Goal: Find specific page/section: Find specific page/section

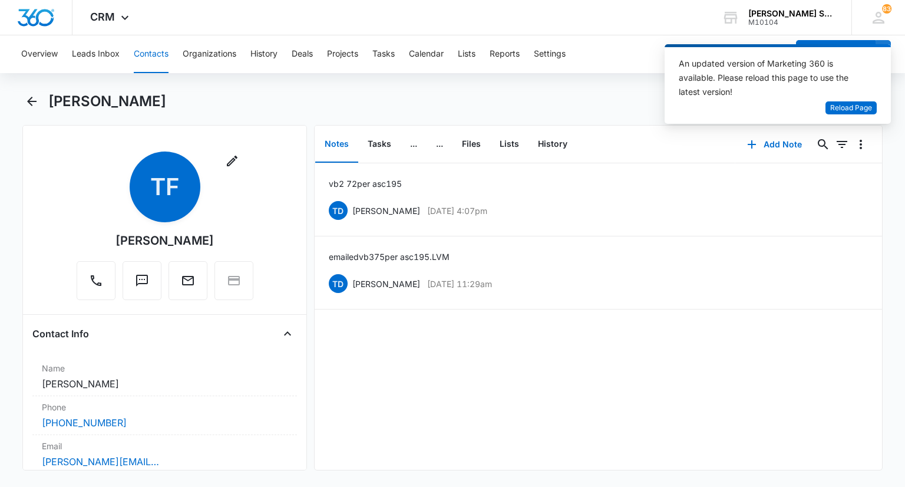
scroll to position [471, 0]
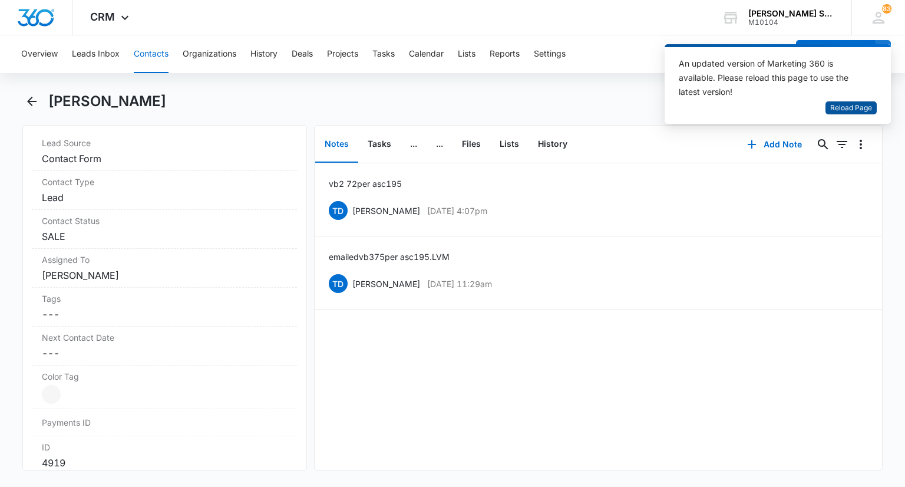
click at [856, 106] on span "Reload Page" at bounding box center [851, 108] width 42 height 11
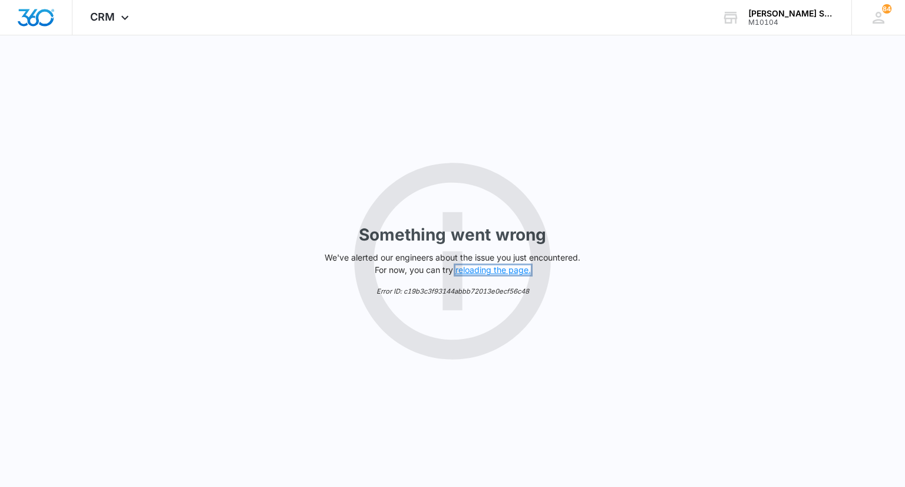
click at [470, 269] on button "reloading the page." at bounding box center [492, 269] width 75 height 9
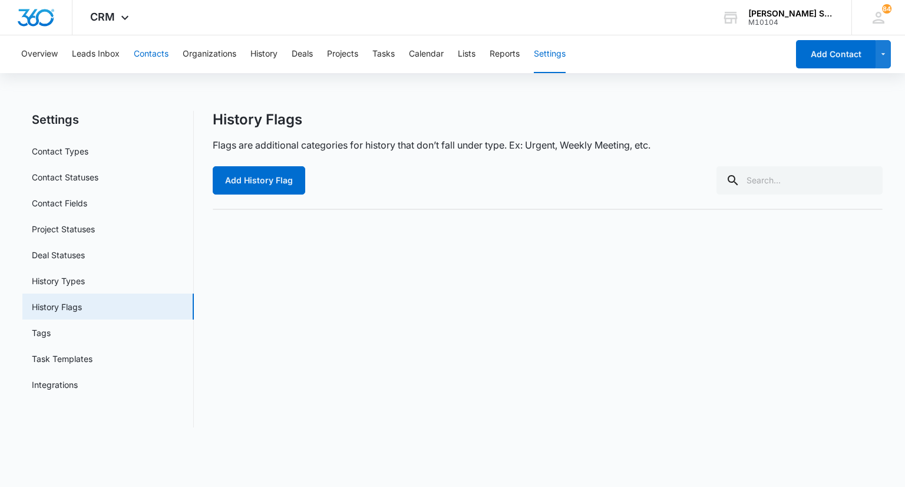
click at [156, 52] on button "Contacts" at bounding box center [151, 54] width 35 height 38
